Goal: Information Seeking & Learning: Learn about a topic

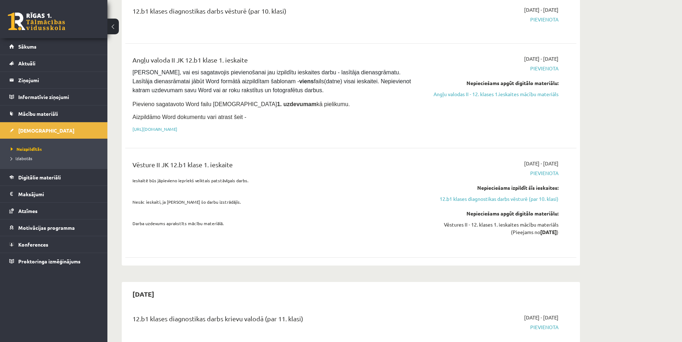
scroll to position [322, 0]
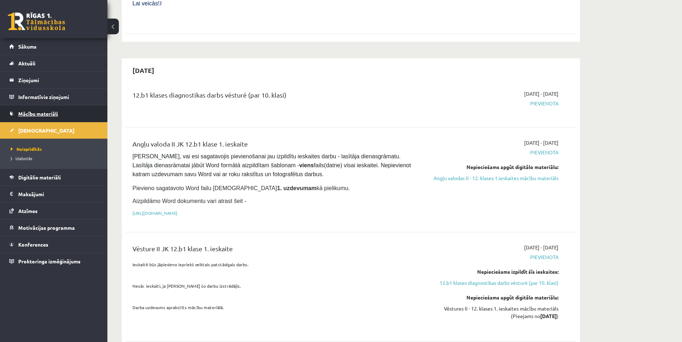
click at [50, 114] on span "Mācību materiāli" at bounding box center [38, 114] width 40 height 6
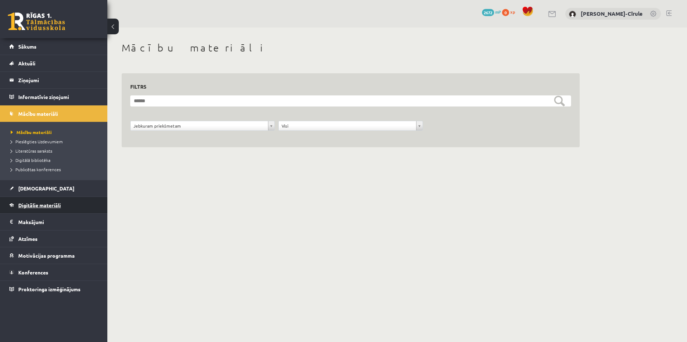
click at [41, 208] on link "Digitālie materiāli" at bounding box center [53, 205] width 89 height 16
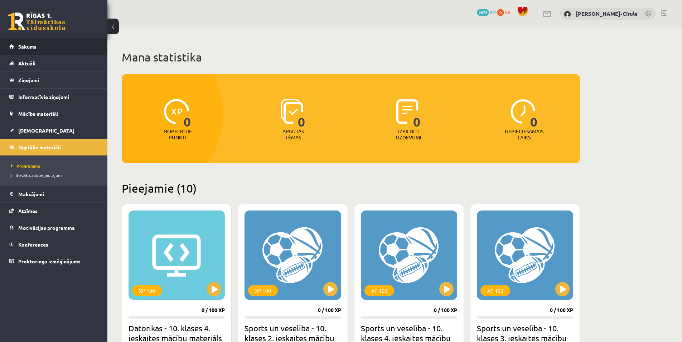
click at [30, 46] on span "Sākums" at bounding box center [27, 46] width 18 height 6
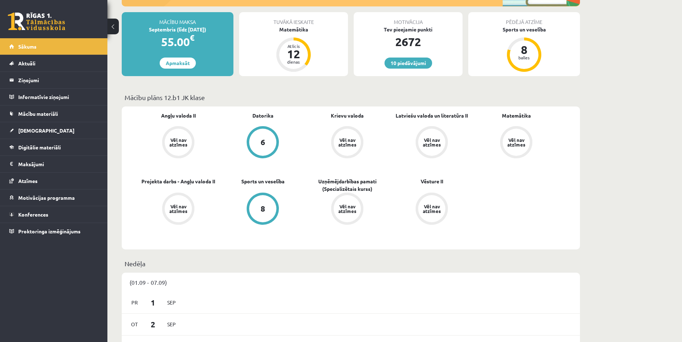
scroll to position [179, 0]
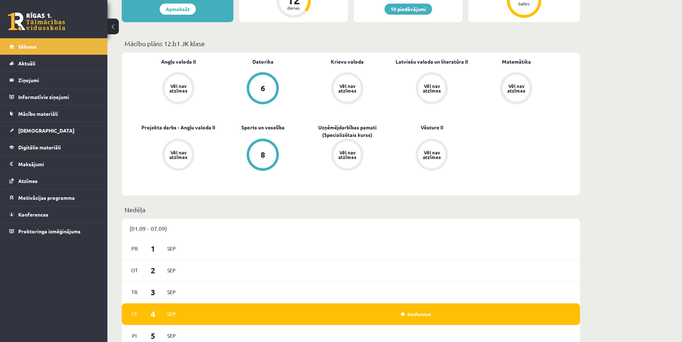
click at [179, 68] on span "Angļu valoda II" at bounding box center [178, 65] width 35 height 14
click at [179, 93] on div "Vēl nav atzīmes" at bounding box center [178, 88] width 20 height 9
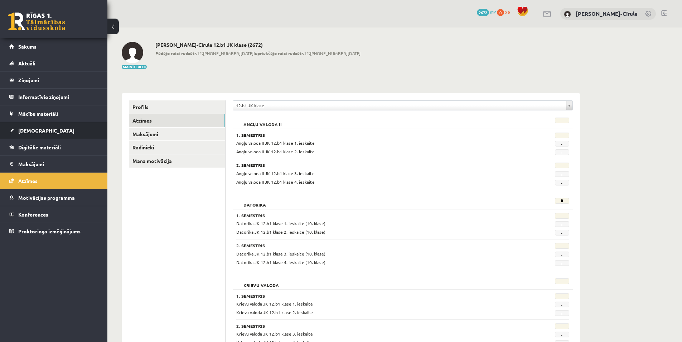
click at [50, 138] on link "[DEMOGRAPHIC_DATA]" at bounding box center [53, 130] width 89 height 16
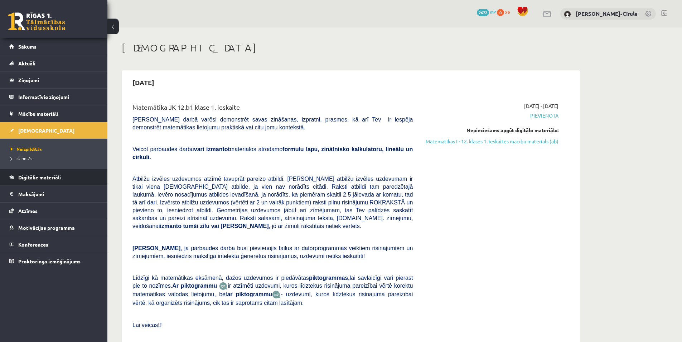
click at [46, 182] on link "Digitālie materiāli" at bounding box center [53, 177] width 89 height 16
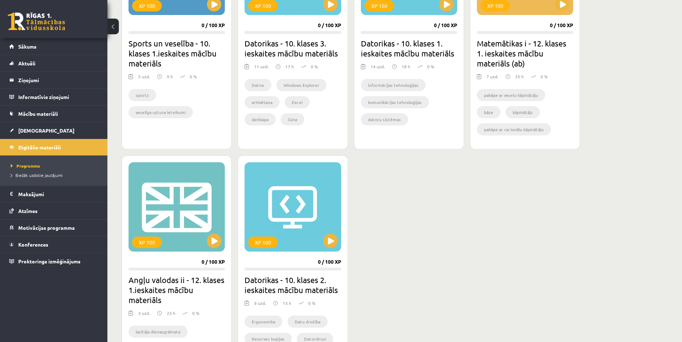
scroll to position [572, 0]
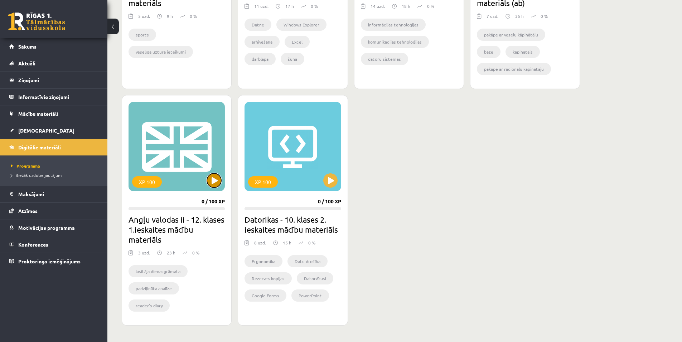
click at [212, 187] on button at bounding box center [214, 181] width 14 height 14
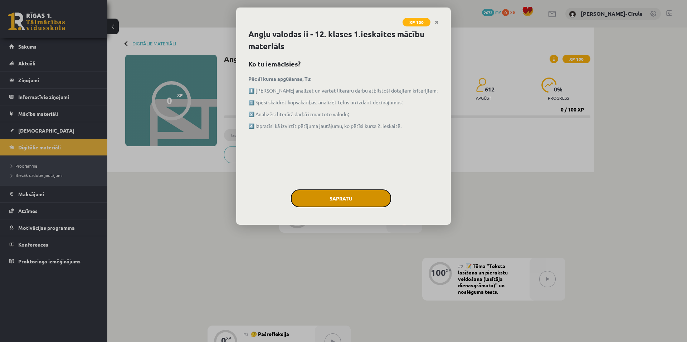
click at [367, 202] on button "Sapratu" at bounding box center [341, 199] width 100 height 18
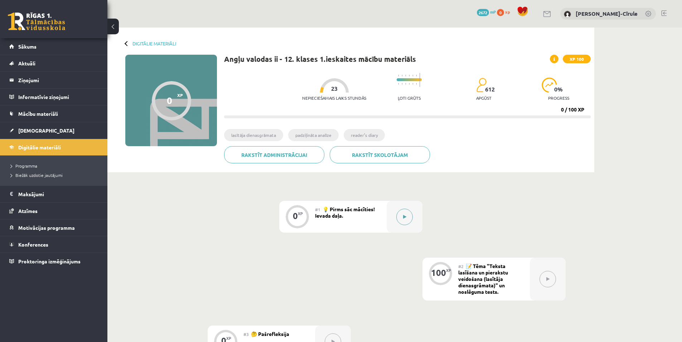
click at [403, 220] on button at bounding box center [404, 217] width 16 height 16
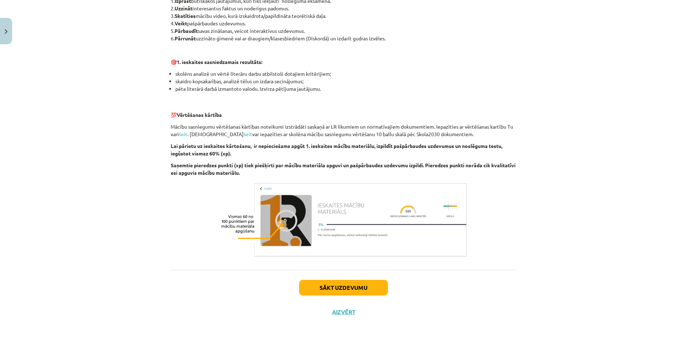
scroll to position [411, 0]
click at [365, 289] on button "Sākt uzdevumu" at bounding box center [343, 288] width 89 height 16
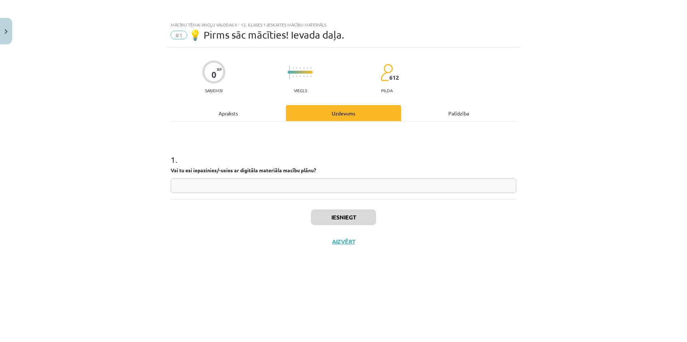
click at [326, 187] on input "text" at bounding box center [344, 186] width 346 height 15
type input "**"
click at [337, 218] on button "Iesniegt" at bounding box center [343, 218] width 65 height 16
click at [354, 243] on button "Nākamā nodarbība" at bounding box center [343, 246] width 70 height 16
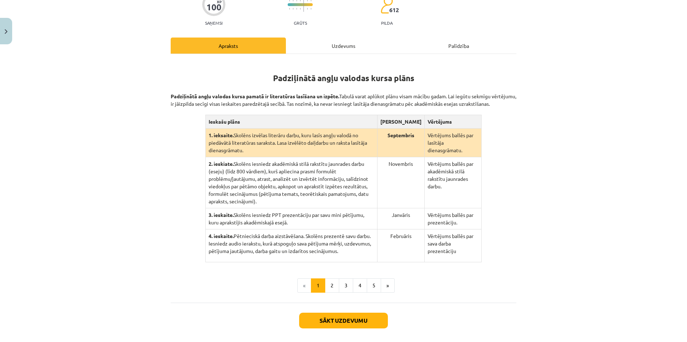
scroll to position [104, 0]
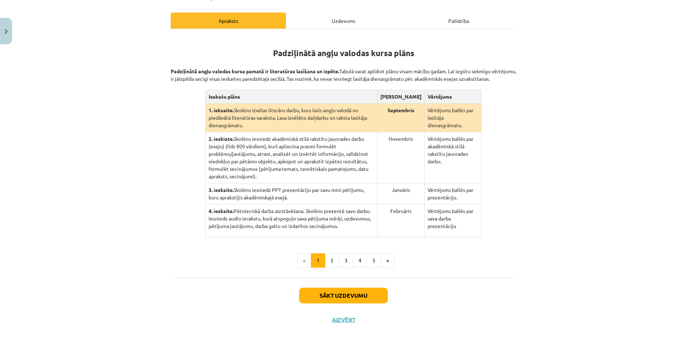
click at [192, 122] on div "Padziļinātā angļu valodas kursa plāns Padziļinātā angļu valodas kursa pamatā ir…" at bounding box center [344, 136] width 346 height 202
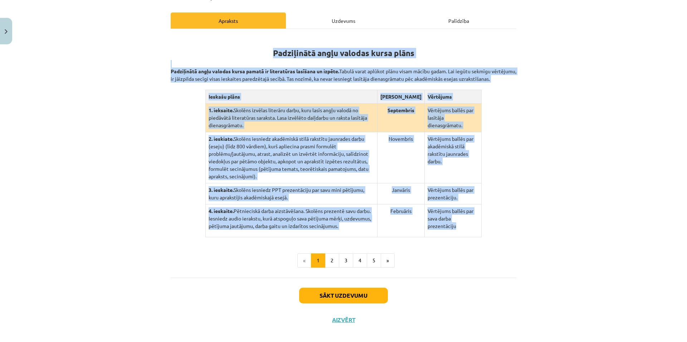
drag, startPoint x: 277, startPoint y: 60, endPoint x: 459, endPoint y: 224, distance: 244.9
click at [459, 224] on div "Padziļinātā angļu valodas kursa plāns Padziļinātā angļu valodas kursa pamatā ir…" at bounding box center [344, 136] width 346 height 202
copy div "Padziļinātā angļu valodas kursa plāns Padziļinātā angļu valodas kursa pamatā ir…"
click at [328, 255] on button "2" at bounding box center [332, 261] width 14 height 14
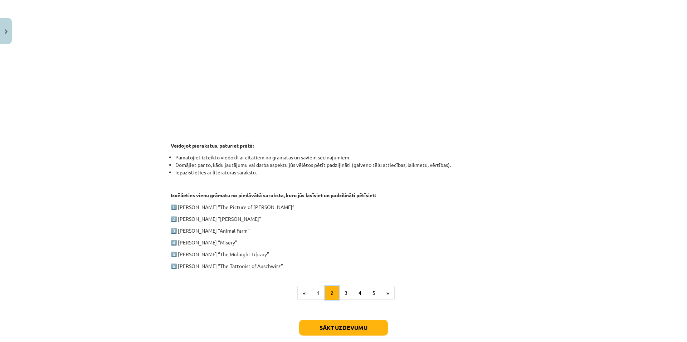
scroll to position [247, 0]
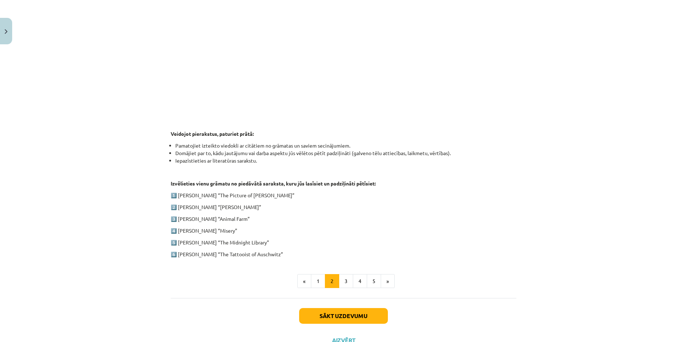
drag, startPoint x: 167, startPoint y: 183, endPoint x: 285, endPoint y: 250, distance: 136.0
click at [285, 250] on div "100 XP Saņemsi Grūts 612 pilda Apraksts Uzdevums Palīdzība 1. ieskaite angļu va…" at bounding box center [343, 82] width 354 height 541
copy div "Izvēlieties vienu grāmatu no piedāvātā saraksta, kuru jūs lasīsiet un padziļinā…"
click at [342, 281] on button "3" at bounding box center [346, 281] width 14 height 14
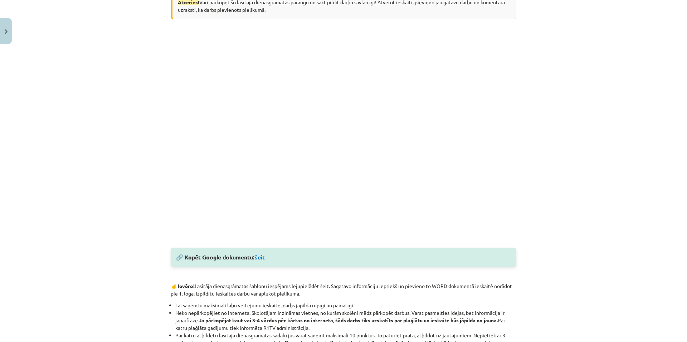
scroll to position [179, 0]
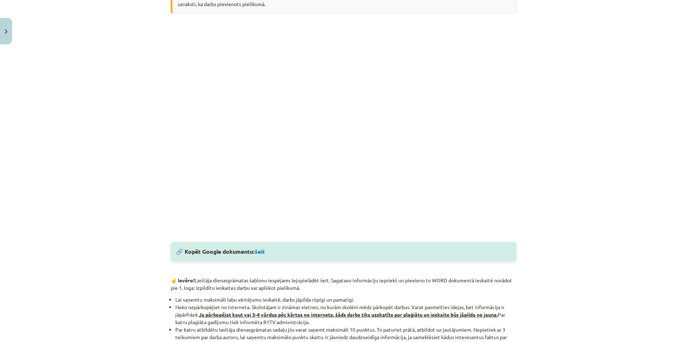
click at [71, 164] on div "Mācību tēma: Angļu valodas ii - 12. klases 1.ieskaites mācību materiāls #2 📝 Tē…" at bounding box center [343, 171] width 687 height 342
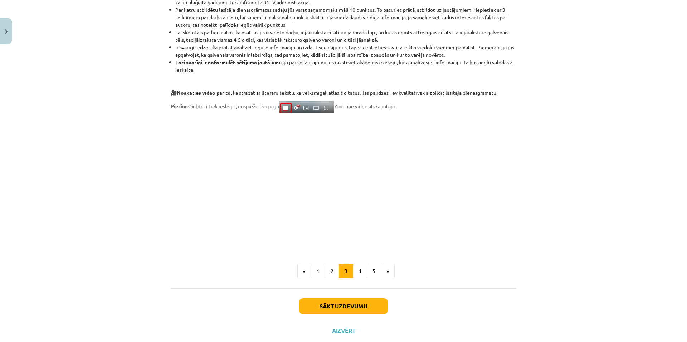
scroll to position [518, 0]
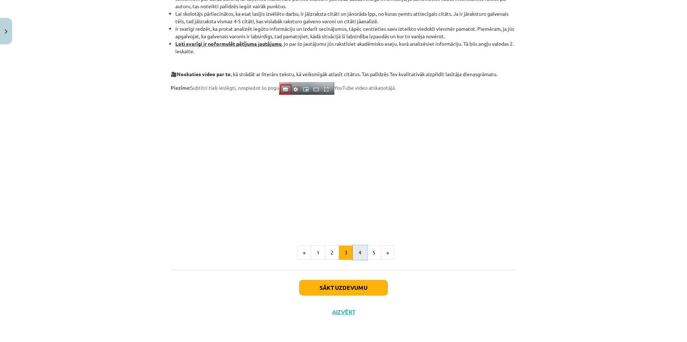
click at [356, 254] on button "4" at bounding box center [360, 253] width 14 height 14
